Goal: Transaction & Acquisition: Purchase product/service

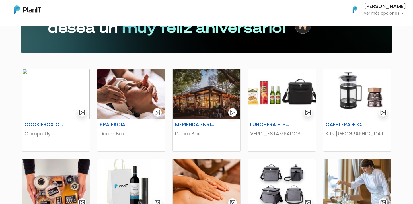
scroll to position [68, 0]
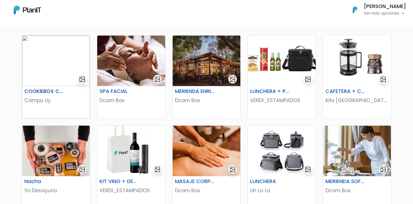
scroll to position [67, 0]
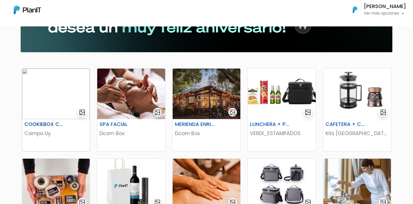
click at [65, 121] on div "COOKIEBOX CAMPO Campo Uy" at bounding box center [56, 135] width 68 height 32
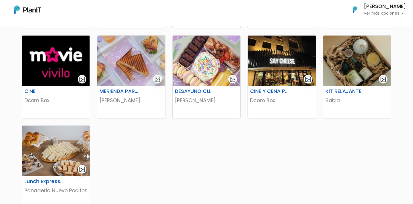
scroll to position [271, 0]
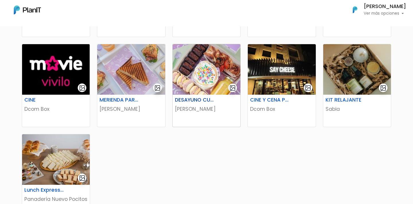
click at [208, 88] on img at bounding box center [207, 69] width 68 height 50
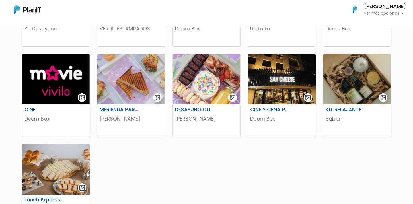
scroll to position [260, 0]
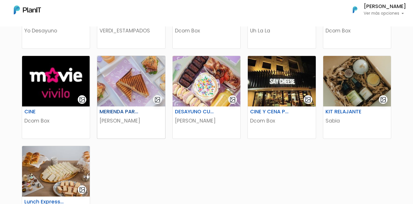
click at [119, 114] on h6 "MERIENDA PARA 2" at bounding box center [119, 112] width 47 height 6
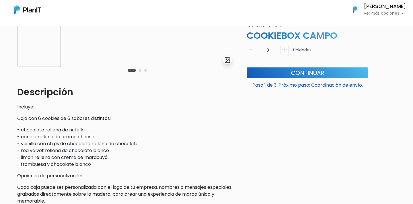
scroll to position [100, 0]
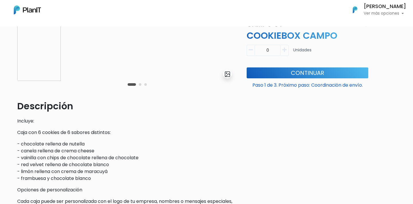
click at [139, 83] on div "Carousel Pagination" at bounding box center [137, 84] width 22 height 7
click at [140, 84] on button "Carousel Page 2" at bounding box center [140, 84] width 3 height 3
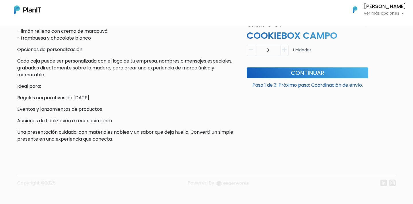
scroll to position [245, 0]
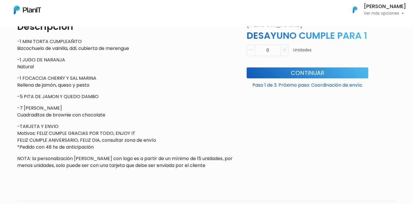
scroll to position [183, 0]
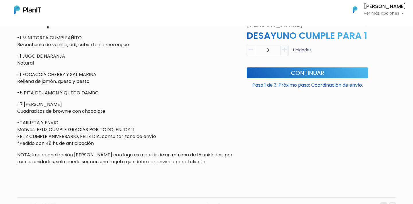
click at [284, 50] on icon "button" at bounding box center [284, 49] width 4 height 5
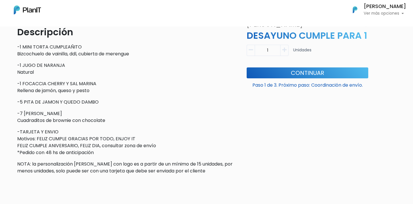
scroll to position [172, 0]
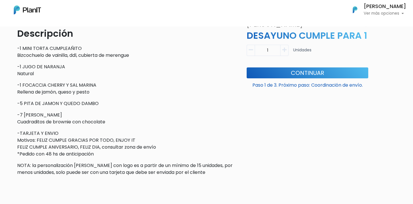
click at [286, 53] on button "button" at bounding box center [284, 50] width 8 height 11
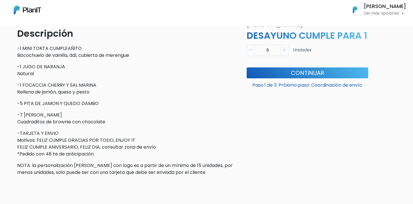
click at [249, 50] on icon "button" at bounding box center [251, 49] width 4 height 5
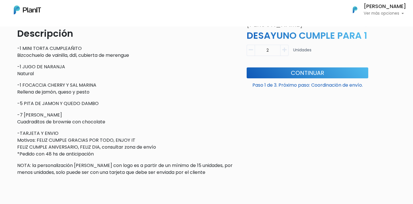
type input "1"
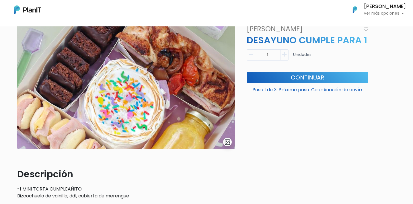
scroll to position [40, 0]
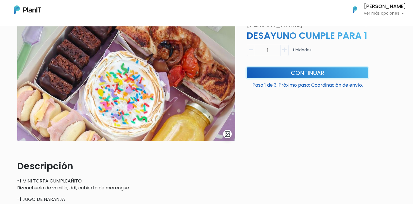
click at [312, 71] on button "Continuar" at bounding box center [308, 72] width 122 height 11
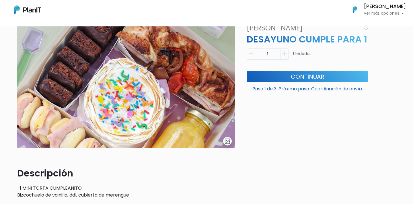
scroll to position [0, 0]
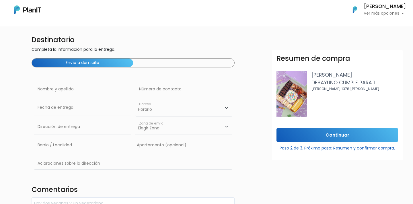
scroll to position [24, 0]
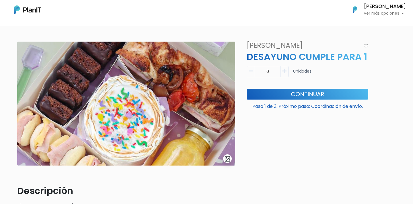
scroll to position [32, 0]
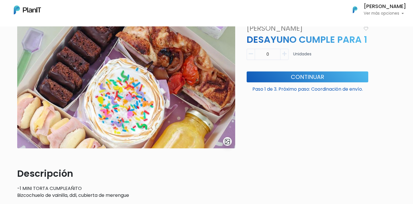
click at [285, 55] on icon "button" at bounding box center [284, 53] width 4 height 5
type input "1"
click at [300, 80] on button "Continuar" at bounding box center [308, 76] width 122 height 11
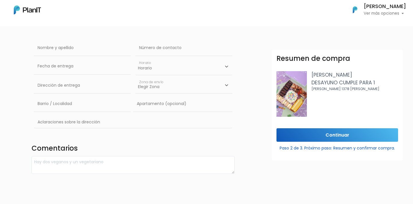
scroll to position [60, 0]
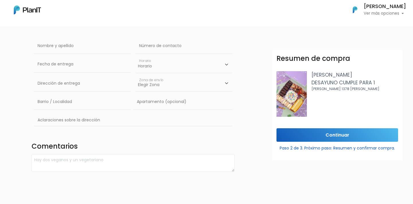
click at [185, 65] on select "Horario 08:00 - 10:00 10:00 - 12:00 14:00 - 16:00 16:00 - 18:00" at bounding box center [183, 64] width 97 height 17
click at [87, 68] on input "text" at bounding box center [82, 64] width 97 height 16
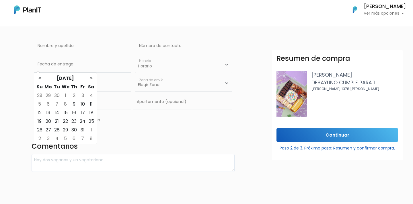
click at [65, 103] on td "8" at bounding box center [65, 104] width 9 height 9
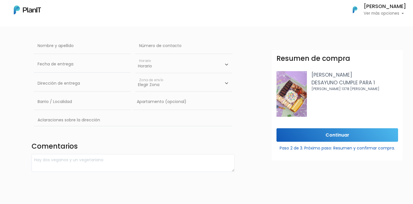
click at [250, 80] on form "Destinatario Completa la información para la entrega. Envío a domicilio Nombre …" at bounding box center [242, 80] width 420 height 181
click at [95, 61] on input "text" at bounding box center [82, 64] width 97 height 16
click at [110, 44] on input "text" at bounding box center [82, 46] width 97 height 16
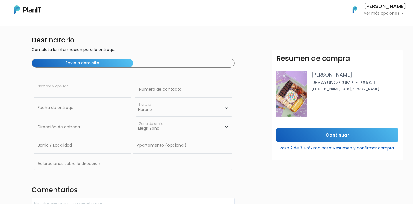
scroll to position [13, 0]
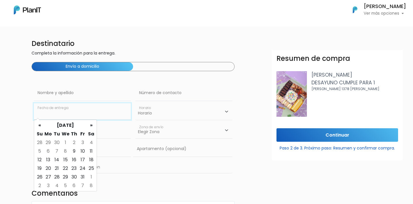
click at [104, 117] on input "text" at bounding box center [82, 111] width 97 height 16
click at [67, 152] on td "8" at bounding box center [65, 151] width 9 height 9
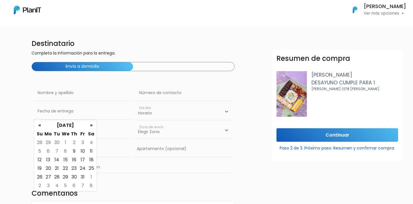
click at [67, 152] on td "8" at bounding box center [65, 151] width 9 height 9
click at [222, 91] on input "text" at bounding box center [183, 93] width 97 height 16
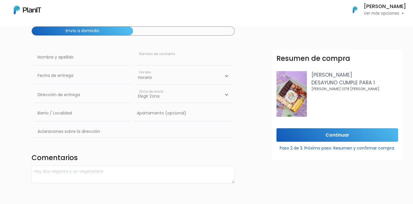
scroll to position [46, 0]
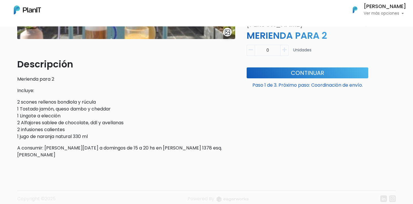
scroll to position [156, 0]
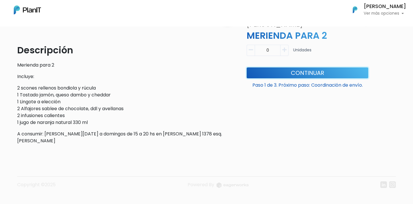
click at [296, 76] on button "Continuar" at bounding box center [308, 72] width 122 height 11
click at [286, 47] on icon "button" at bounding box center [284, 49] width 4 height 5
type input "1"
click at [285, 72] on button "Continuar" at bounding box center [308, 72] width 122 height 11
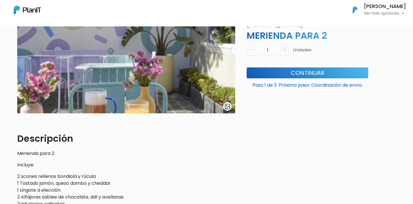
scroll to position [0, 0]
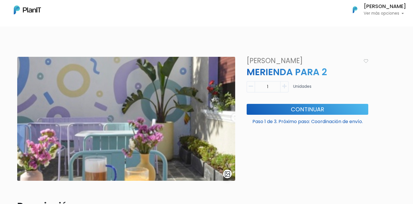
click at [28, 10] on img at bounding box center [27, 9] width 27 height 9
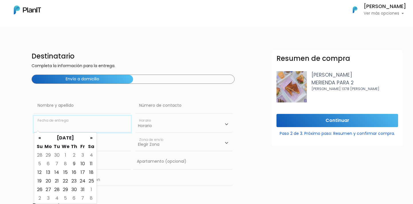
click at [89, 128] on input "text" at bounding box center [82, 124] width 97 height 16
click at [66, 165] on td "8" at bounding box center [65, 163] width 9 height 9
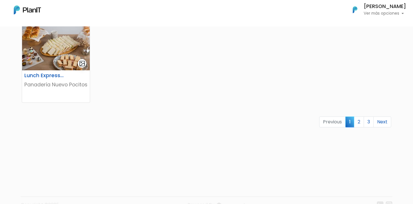
scroll to position [388, 0]
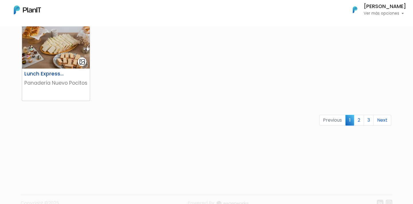
click at [48, 76] on h6 "Lunch Express 5 personas" at bounding box center [44, 74] width 47 height 6
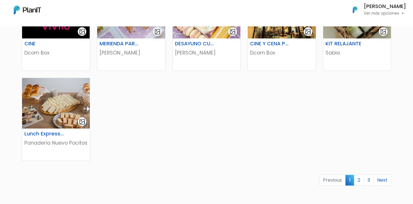
scroll to position [346, 0]
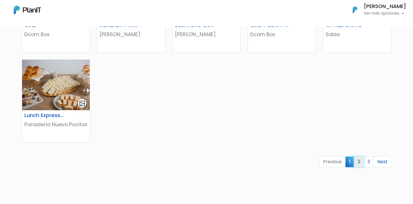
click at [357, 162] on link "2" at bounding box center [359, 161] width 10 height 11
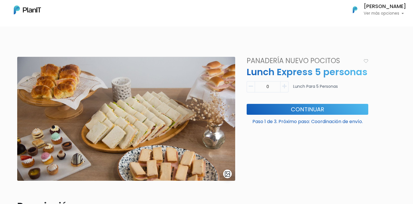
click at [283, 88] on icon "button" at bounding box center [284, 86] width 4 height 5
type input "1"
click at [290, 107] on button "Continuar" at bounding box center [308, 109] width 122 height 11
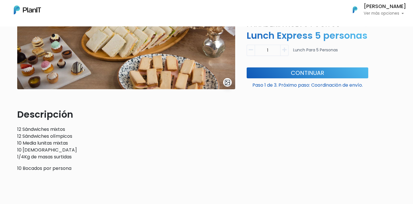
scroll to position [93, 0]
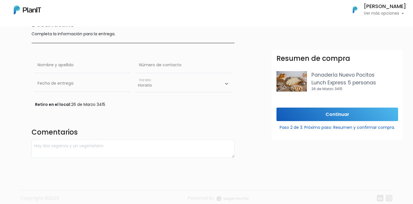
scroll to position [38, 0]
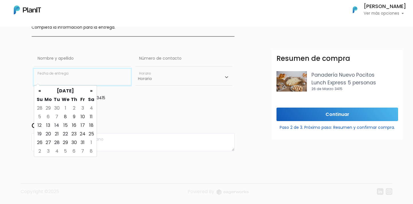
click at [85, 77] on input "text" at bounding box center [82, 77] width 97 height 16
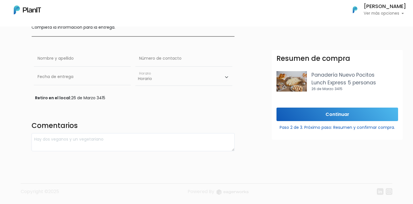
click at [160, 41] on div "Destinatario Completa la información para la entrega. Nombre y apellido Número …" at bounding box center [133, 81] width 210 height 140
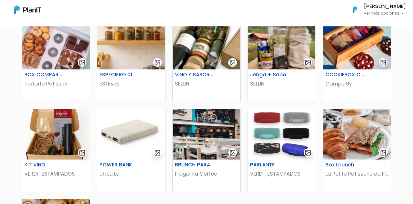
scroll to position [213, 0]
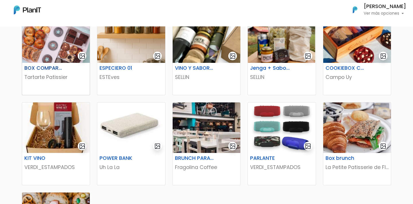
click at [54, 57] on img at bounding box center [56, 37] width 68 height 50
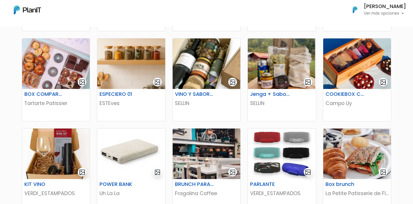
scroll to position [193, 0]
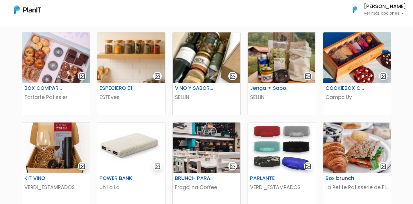
click at [348, 87] on h6 "COOKIEBOX CAMPO" at bounding box center [345, 88] width 47 height 6
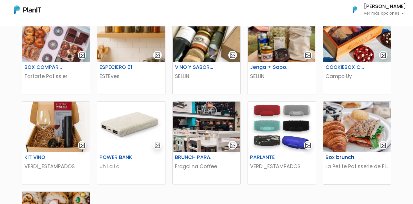
scroll to position [222, 0]
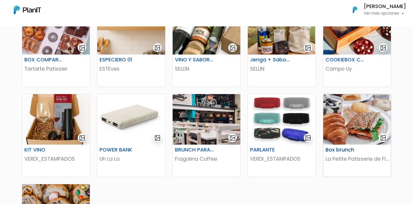
click at [346, 128] on img at bounding box center [357, 119] width 68 height 50
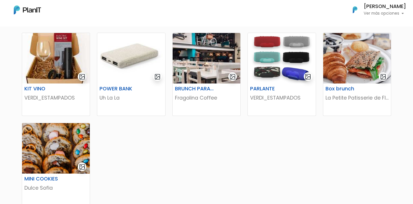
scroll to position [296, 0]
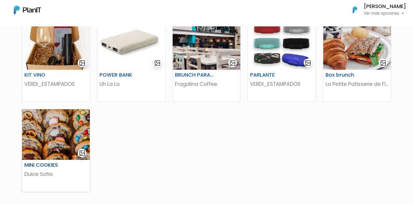
click at [52, 162] on h6 "MINI COOKIES" at bounding box center [44, 165] width 47 height 6
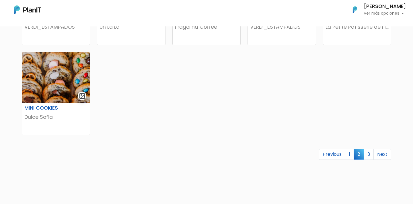
scroll to position [380, 0]
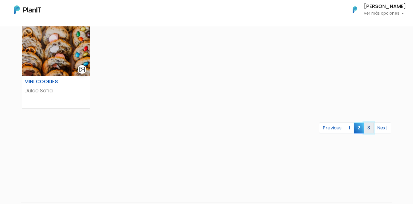
click at [365, 127] on link "3" at bounding box center [369, 127] width 10 height 11
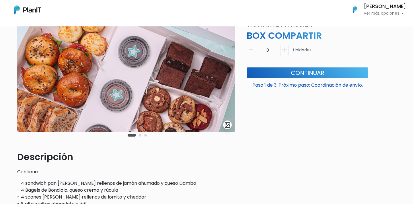
scroll to position [66, 0]
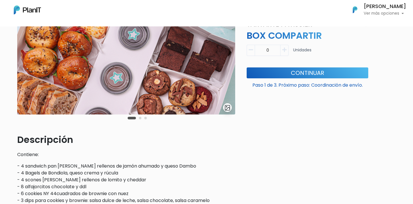
click at [140, 119] on button "Carousel Page 2" at bounding box center [140, 118] width 3 height 3
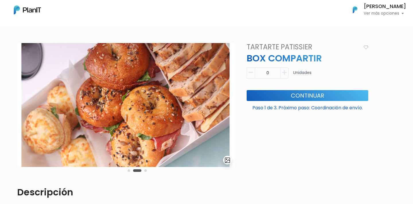
scroll to position [12, 0]
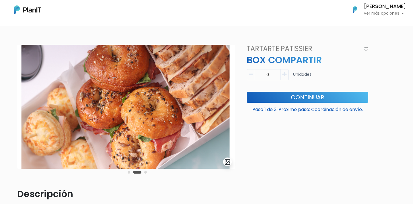
click at [146, 173] on button "Carousel Page 3" at bounding box center [145, 172] width 3 height 3
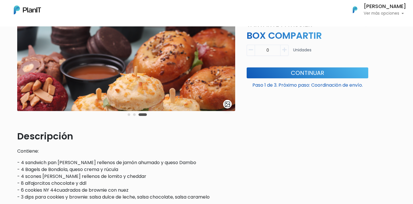
scroll to position [75, 0]
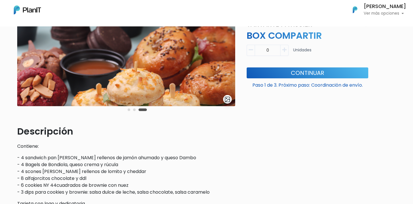
click at [134, 110] on button "Carousel Page 2" at bounding box center [134, 109] width 3 height 3
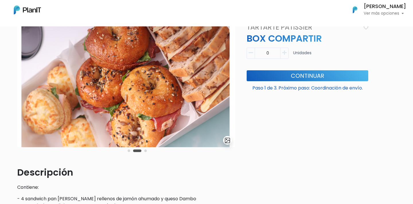
scroll to position [33, 0]
click at [128, 151] on button "Carousel Page 1" at bounding box center [129, 151] width 3 height 3
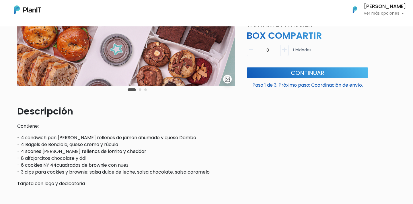
scroll to position [98, 0]
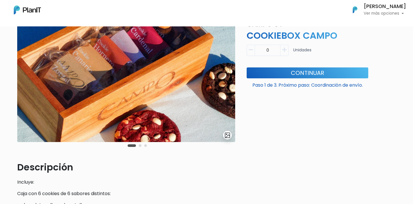
click at [140, 146] on button "Carousel Page 2" at bounding box center [140, 145] width 3 height 3
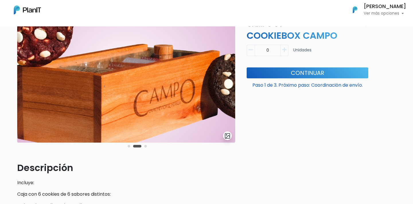
scroll to position [32, 0]
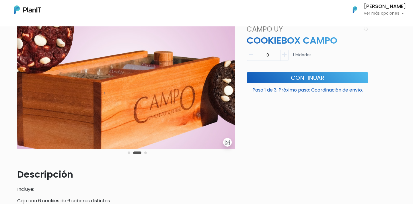
click at [145, 152] on button "Carousel Page 3" at bounding box center [145, 152] width 3 height 3
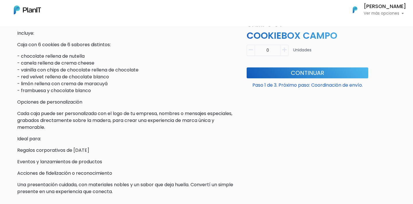
scroll to position [185, 0]
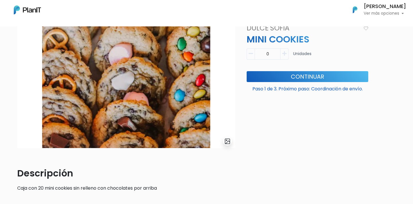
scroll to position [31, 0]
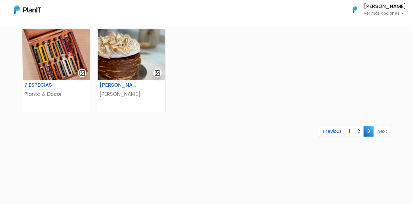
scroll to position [219, 0]
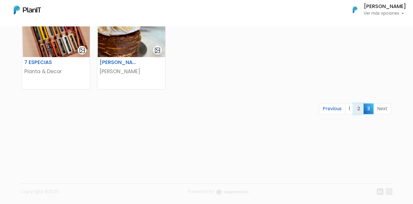
click at [360, 110] on link "2" at bounding box center [358, 108] width 10 height 11
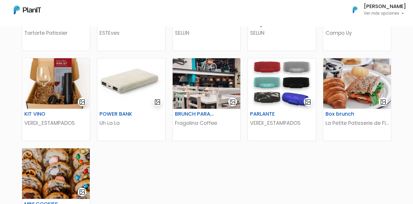
scroll to position [264, 0]
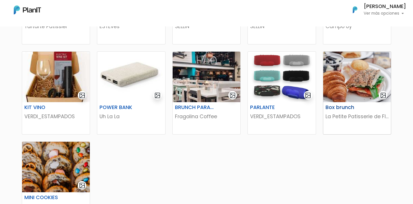
click at [348, 93] on img at bounding box center [357, 77] width 68 height 50
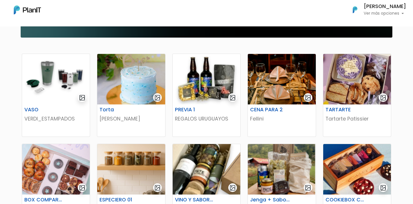
scroll to position [83, 0]
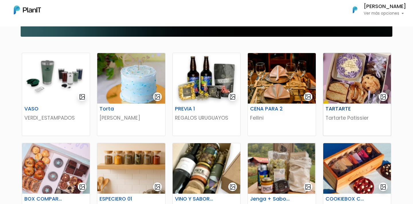
click at [350, 95] on img at bounding box center [357, 78] width 68 height 50
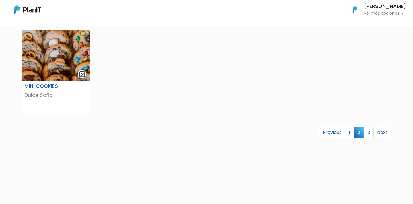
scroll to position [399, 0]
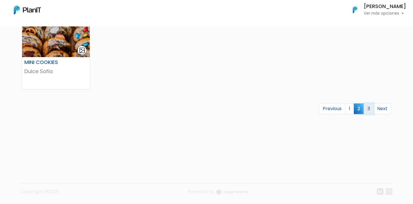
click at [365, 110] on link "3" at bounding box center [369, 108] width 10 height 11
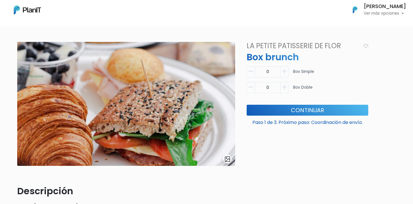
scroll to position [2, 0]
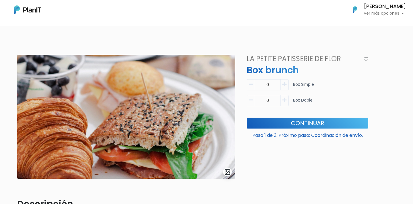
click at [286, 95] on button "button" at bounding box center [284, 100] width 8 height 11
type input "1"
click at [294, 120] on button "Continuar" at bounding box center [308, 123] width 122 height 11
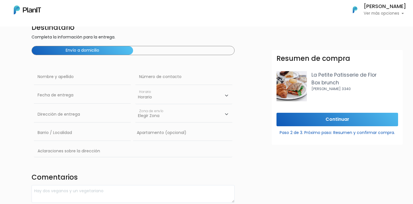
scroll to position [31, 0]
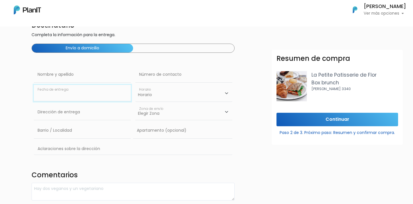
click at [98, 95] on input "text" at bounding box center [82, 93] width 97 height 16
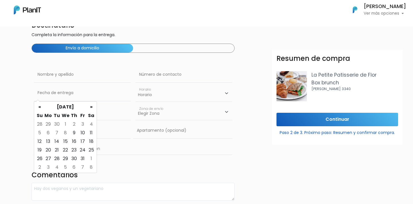
click at [66, 133] on td "8" at bounding box center [65, 132] width 9 height 9
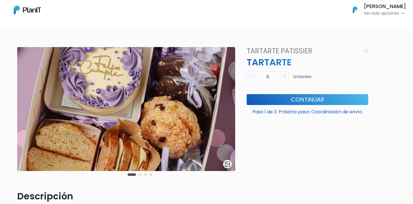
scroll to position [5, 0]
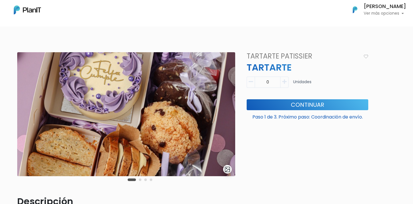
click at [288, 82] on button "button" at bounding box center [284, 82] width 8 height 11
type input "1"
click at [300, 104] on button "Continuar" at bounding box center [308, 104] width 122 height 11
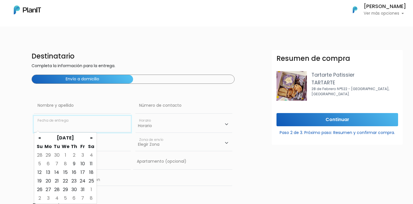
click at [83, 129] on input "text" at bounding box center [82, 124] width 97 height 16
click at [66, 163] on td "8" at bounding box center [65, 163] width 9 height 9
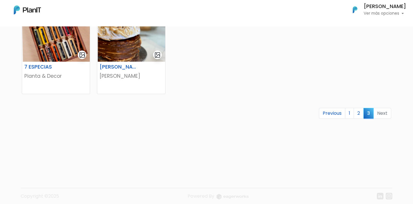
scroll to position [219, 0]
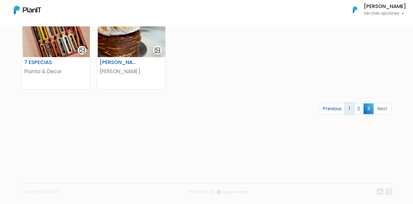
click at [350, 110] on link "1" at bounding box center [349, 108] width 9 height 11
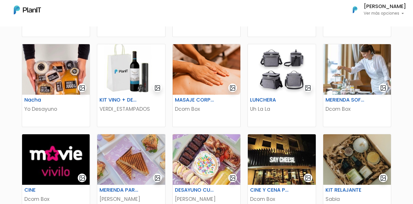
scroll to position [183, 0]
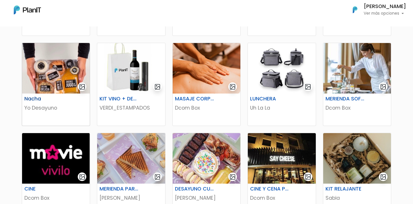
click at [66, 81] on img at bounding box center [56, 68] width 68 height 50
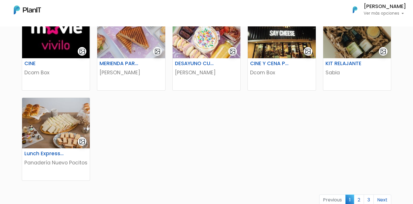
scroll to position [308, 0]
click at [57, 124] on img at bounding box center [56, 122] width 68 height 50
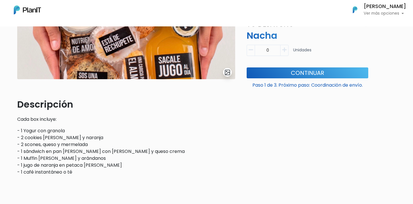
scroll to position [140, 0]
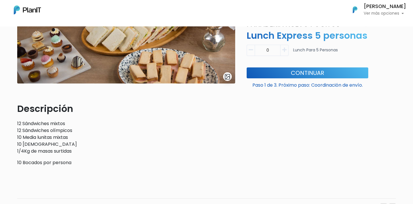
scroll to position [126, 0]
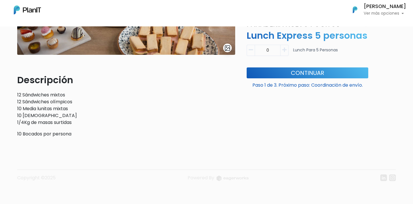
click at [284, 50] on icon "button" at bounding box center [284, 49] width 4 height 5
type input "1"
click at [294, 73] on button "Continuar" at bounding box center [308, 72] width 122 height 11
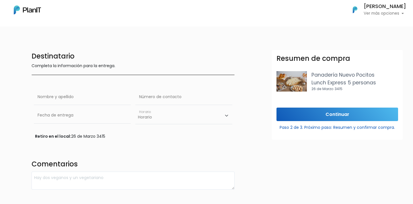
click at [91, 71] on div "Destinatario Completa la información para la entrega. Nombre y apellido Número …" at bounding box center [133, 120] width 210 height 140
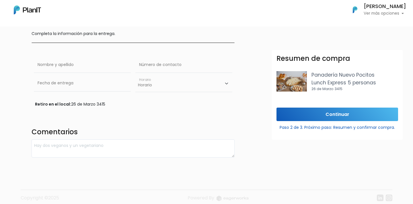
scroll to position [38, 0]
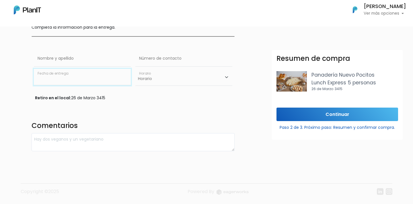
click at [113, 81] on input "text" at bounding box center [82, 77] width 97 height 16
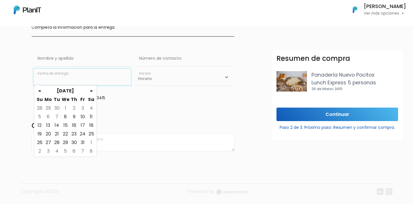
click at [113, 81] on input "text" at bounding box center [82, 77] width 97 height 16
click at [133, 99] on div "Retiro en el local: 26 de Marzo 3415" at bounding box center [133, 98] width 196 height 6
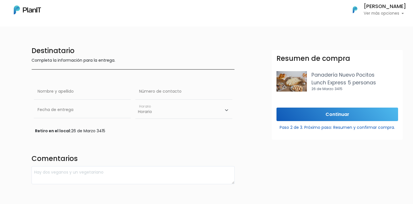
scroll to position [6, 0]
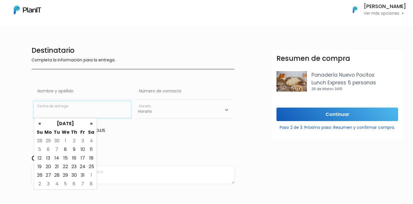
click at [104, 110] on input "text" at bounding box center [82, 109] width 97 height 16
click at [67, 150] on td "8" at bounding box center [65, 149] width 9 height 9
type input "08/10/2025"
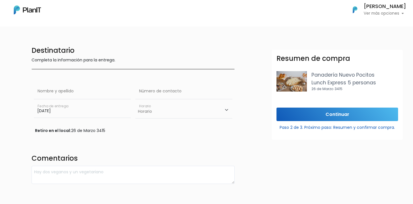
click at [161, 116] on select "Horario 10:00 - 12:00 14:00 - 16:00 16:00 - 18:00" at bounding box center [183, 109] width 97 height 17
select select "2"
click at [135, 101] on select "Horario 10:00 - 12:00 14:00 - 16:00 16:00 - 18:00" at bounding box center [183, 109] width 97 height 17
click at [150, 91] on input "text" at bounding box center [183, 91] width 97 height 16
type input "097052702"
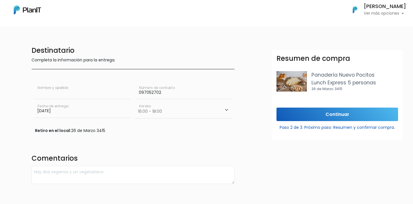
click at [58, 94] on input "text" at bounding box center [82, 91] width 97 height 16
type input "[PERSON_NAME]"
click at [145, 31] on div "Destinatario Completa la información para la entrega. Mathias Abraham Nombre y …" at bounding box center [206, 106] width 413 height 165
click at [154, 110] on select "Horario 10:00 - 12:00 14:00 - 16:00 16:00 - 18:00" at bounding box center [183, 109] width 97 height 17
click at [135, 101] on select "Horario 10:00 - 12:00 14:00 - 16:00 16:00 - 18:00" at bounding box center [183, 109] width 97 height 17
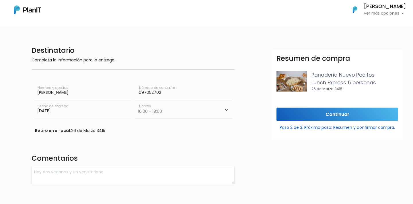
click at [247, 105] on form "Destinatario Completa la información para la entrega. Mathias Abraham Nombre y …" at bounding box center [242, 114] width 420 height 140
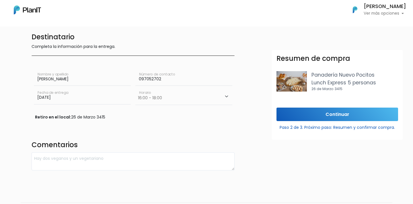
scroll to position [21, 0]
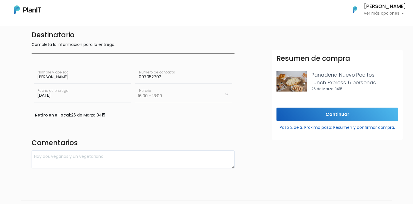
click at [216, 96] on select "Horario 10:00 - 12:00 14:00 - 16:00 16:00 - 18:00" at bounding box center [183, 94] width 97 height 17
click at [319, 117] on input "Continuar" at bounding box center [337, 114] width 122 height 13
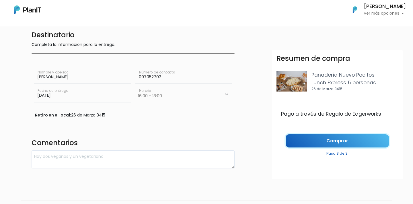
click at [317, 137] on link "Comprar" at bounding box center [337, 140] width 103 height 13
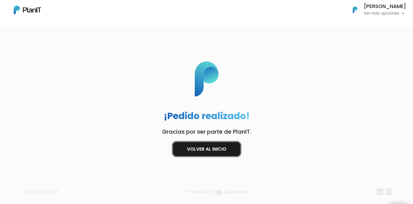
click at [233, 144] on link "Volver al inicio" at bounding box center [206, 149] width 67 height 14
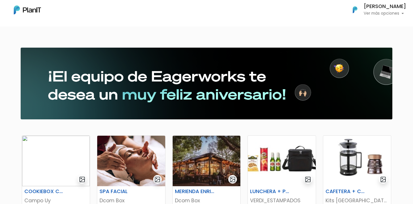
click at [378, 12] on p "Ver más opciones" at bounding box center [385, 13] width 42 height 4
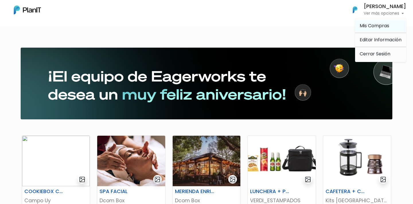
click at [379, 30] on link "Mis Compras" at bounding box center [380, 25] width 51 height 11
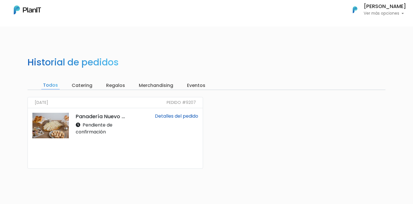
click at [171, 115] on link "Detalles del pedido" at bounding box center [176, 116] width 43 height 7
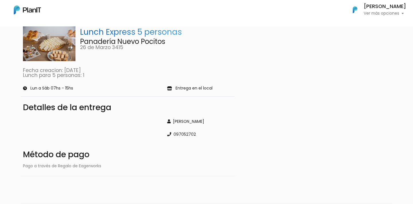
scroll to position [61, 0]
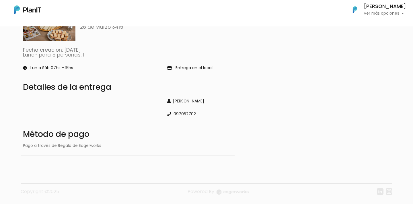
click at [180, 70] on p "Entrega en el local" at bounding box center [193, 68] width 37 height 4
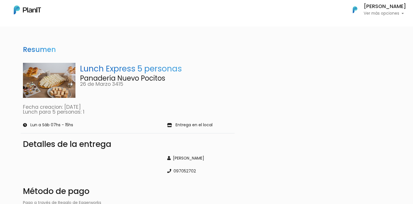
scroll to position [0, 0]
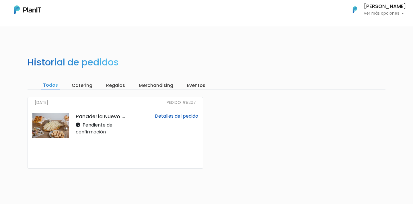
click at [175, 114] on link "Detalles del pedido" at bounding box center [176, 116] width 43 height 7
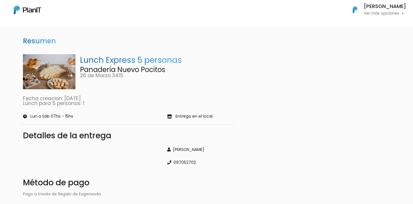
scroll to position [12, 0]
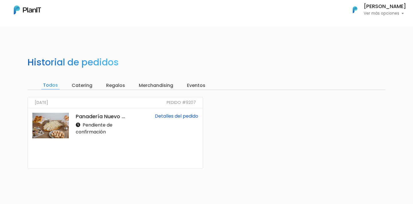
click at [164, 119] on link "Detalles del pedido" at bounding box center [176, 116] width 43 height 7
